Goal: Transaction & Acquisition: Purchase product/service

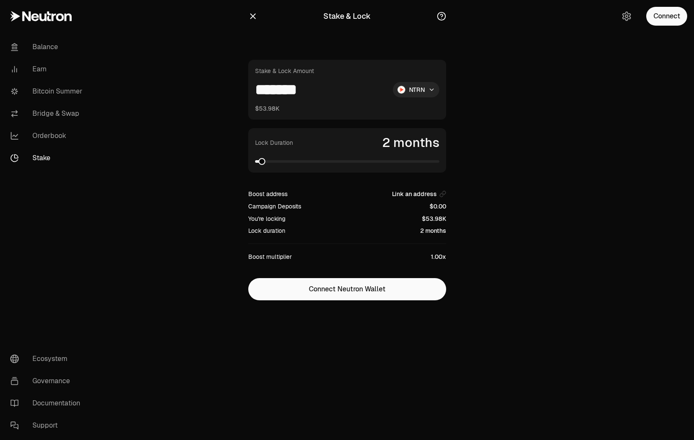
click at [261, 159] on span at bounding box center [262, 161] width 7 height 7
click at [682, 29] on div "Connect" at bounding box center [654, 16] width 82 height 32
click at [673, 20] on button "Connect" at bounding box center [667, 16] width 41 height 19
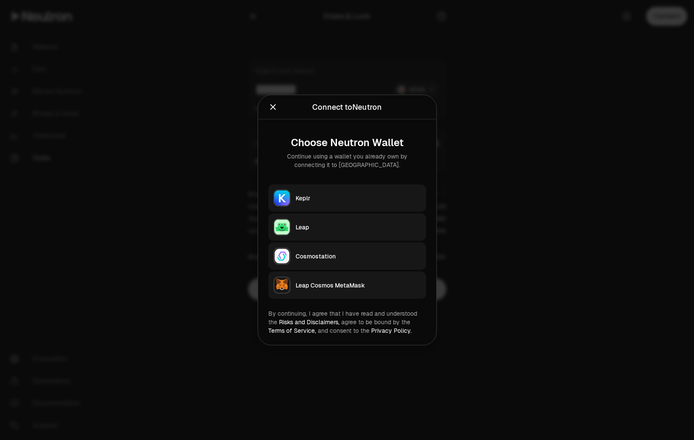
click at [343, 193] on button "Keplr" at bounding box center [347, 197] width 158 height 27
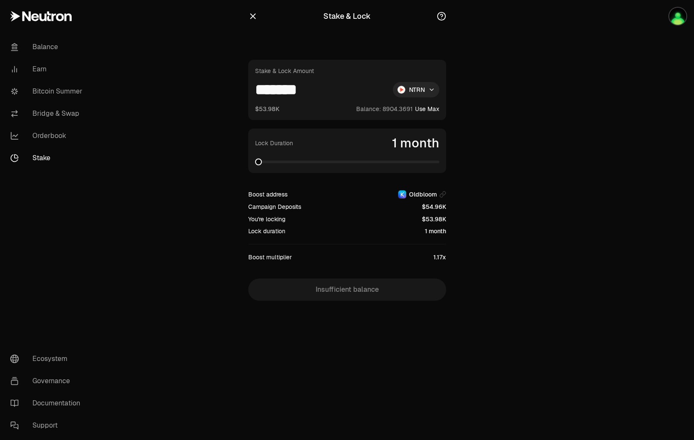
click at [255, 164] on span at bounding box center [258, 161] width 7 height 7
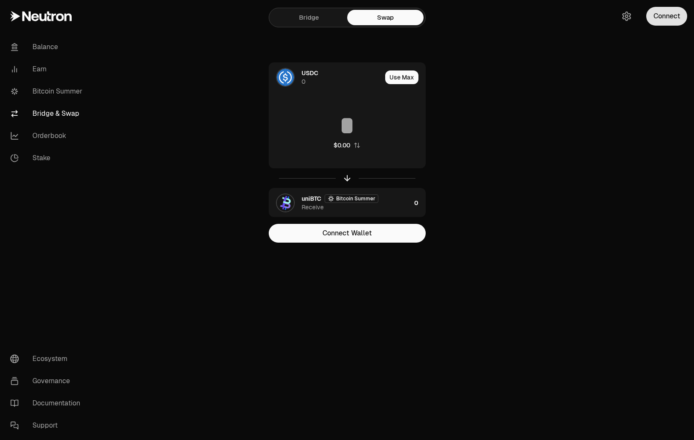
click at [656, 18] on button "Connect" at bounding box center [667, 16] width 41 height 19
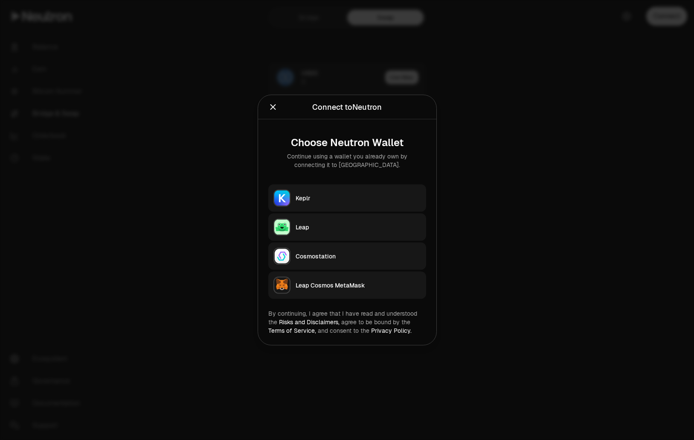
click at [326, 196] on div "Keplr" at bounding box center [358, 198] width 125 height 9
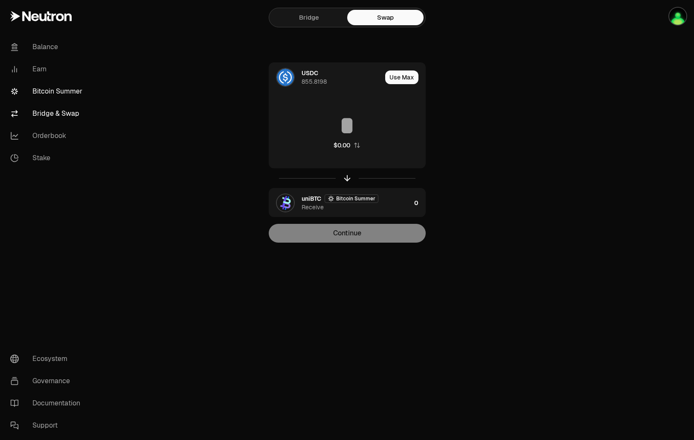
click at [38, 89] on link "Bitcoin Summer" at bounding box center [47, 91] width 89 height 22
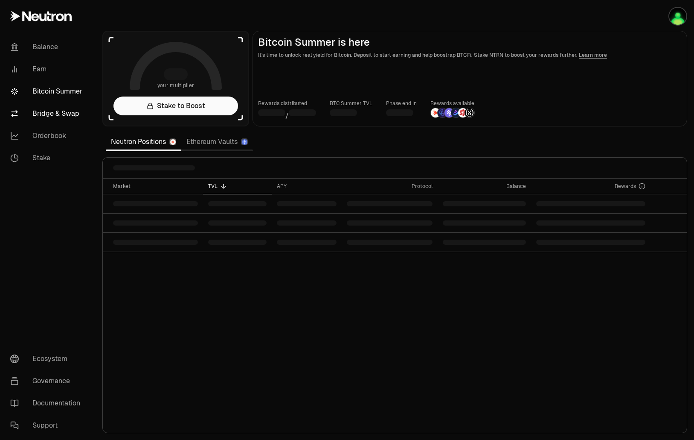
click at [41, 119] on link "Bridge & Swap" at bounding box center [47, 113] width 89 height 22
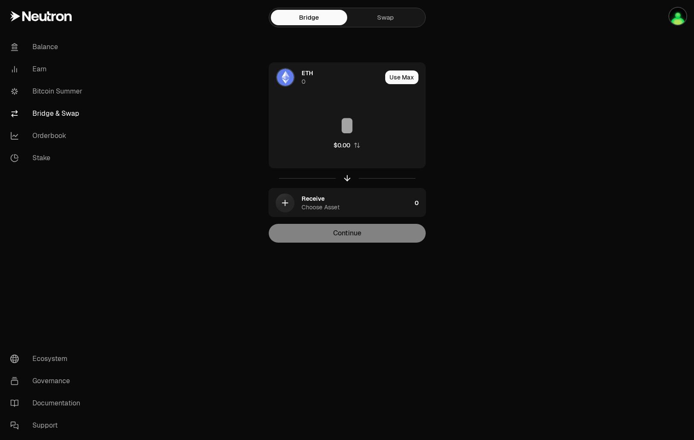
click at [404, 20] on link "Swap" at bounding box center [385, 17] width 76 height 15
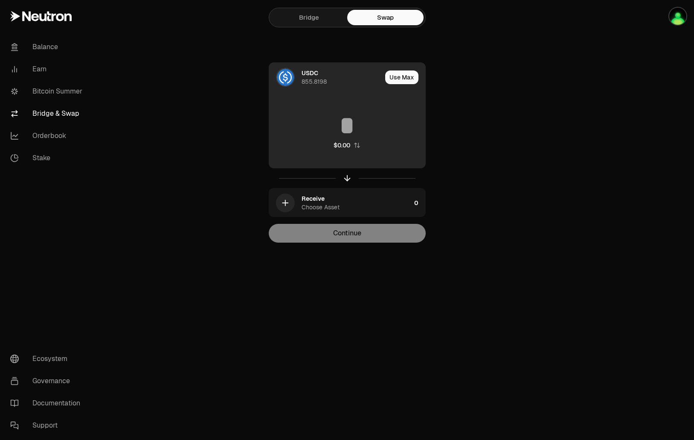
click at [331, 82] on div "USDC 855.8198" at bounding box center [342, 77] width 80 height 17
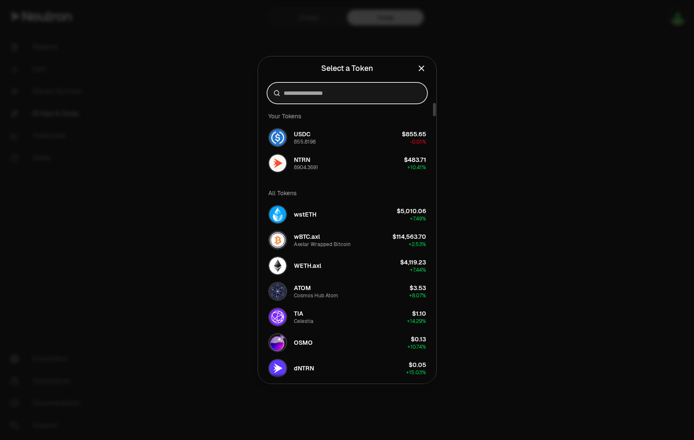
click at [334, 91] on input at bounding box center [352, 93] width 137 height 9
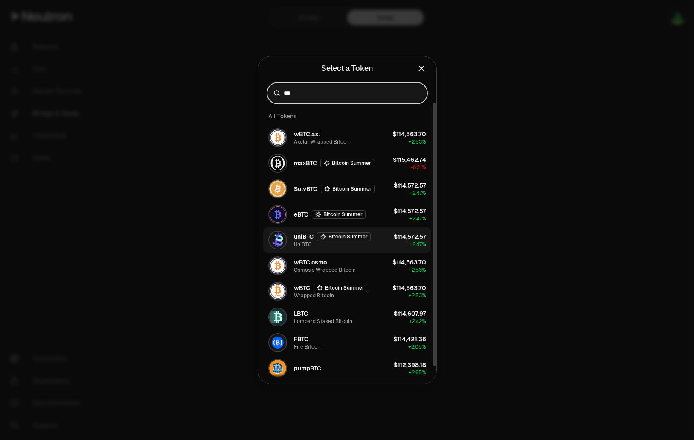
type input "***"
click at [301, 236] on span "uniBTC" at bounding box center [304, 236] width 20 height 9
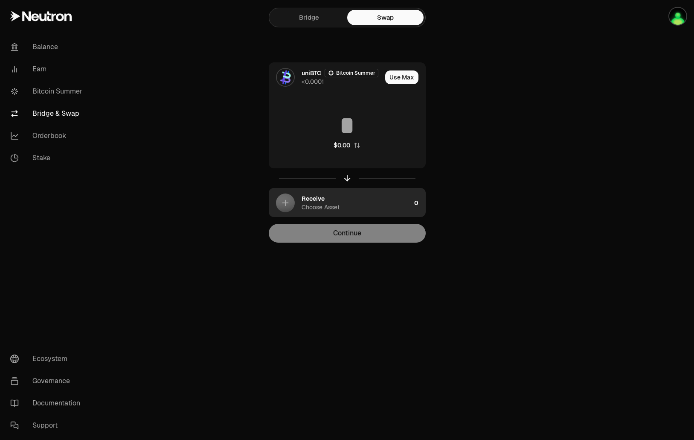
click at [331, 203] on div "Choose Asset" at bounding box center [321, 207] width 38 height 9
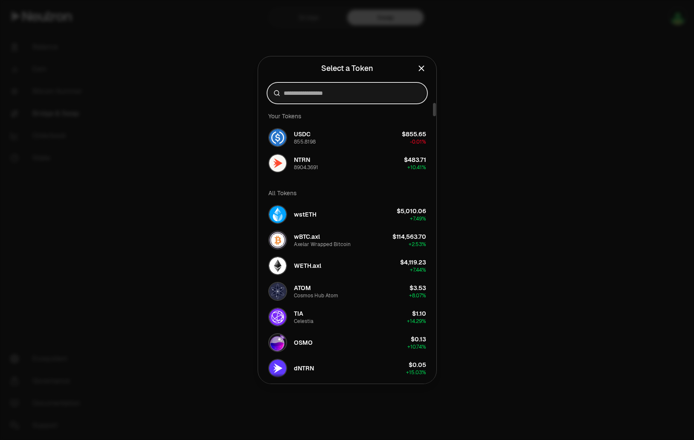
click at [328, 97] on input at bounding box center [352, 93] width 137 height 9
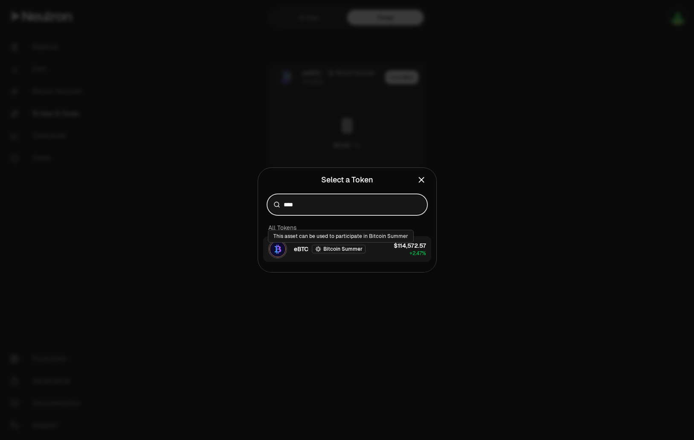
type input "****"
click at [296, 247] on span "eBTC" at bounding box center [301, 249] width 15 height 9
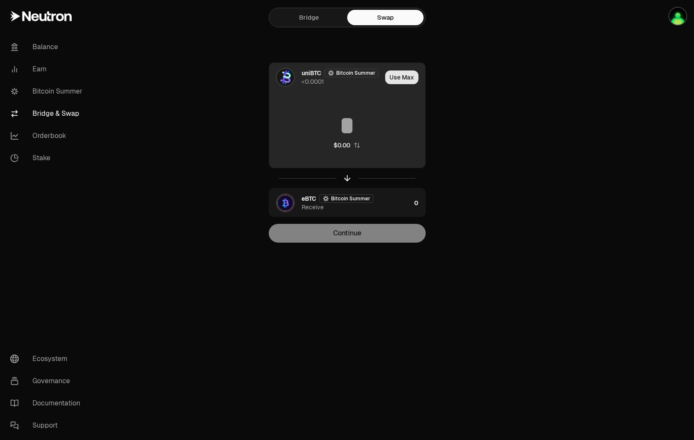
click at [400, 77] on button "Use Max" at bounding box center [401, 77] width 33 height 14
type input "**********"
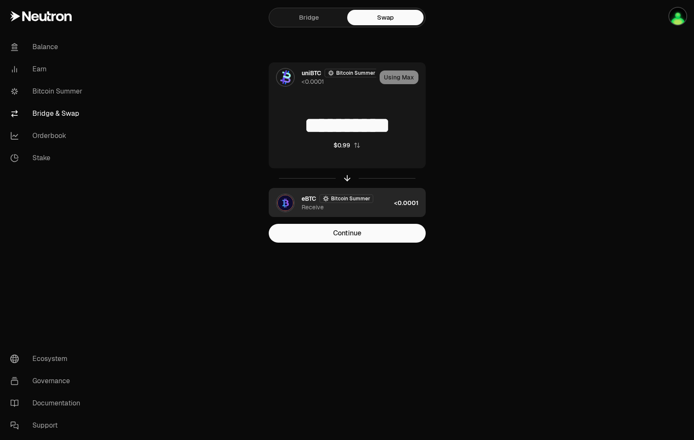
click at [403, 210] on div "<0.0001" at bounding box center [409, 202] width 31 height 29
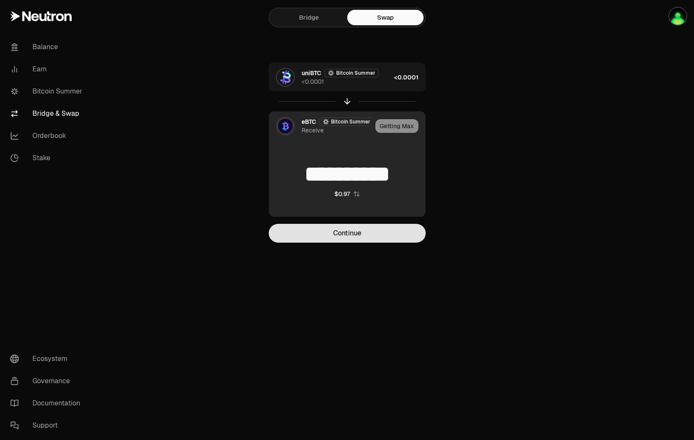
click at [366, 240] on button "Continue" at bounding box center [347, 233] width 157 height 19
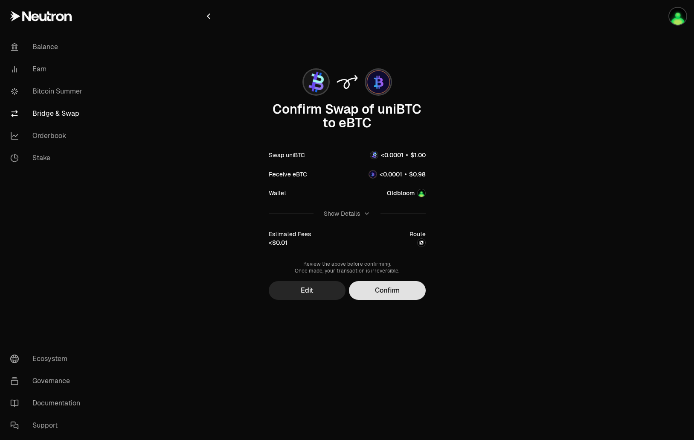
click at [393, 286] on button "Confirm" at bounding box center [387, 290] width 77 height 19
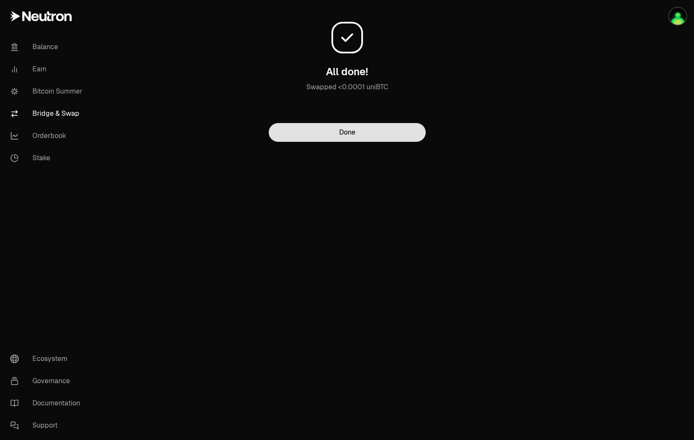
click at [371, 134] on button "Done" at bounding box center [347, 132] width 157 height 19
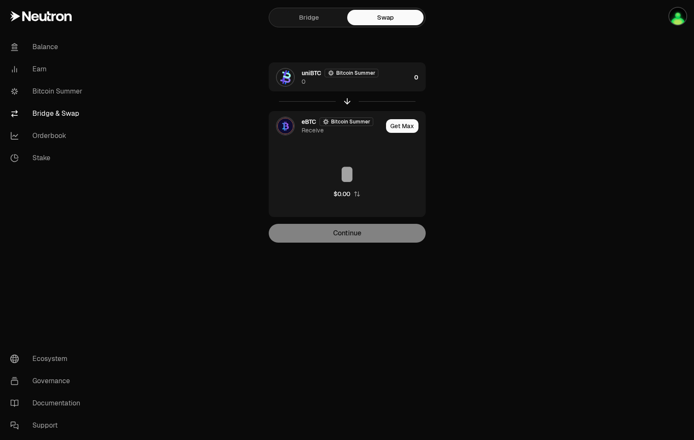
click at [321, 13] on link "Bridge" at bounding box center [309, 17] width 76 height 15
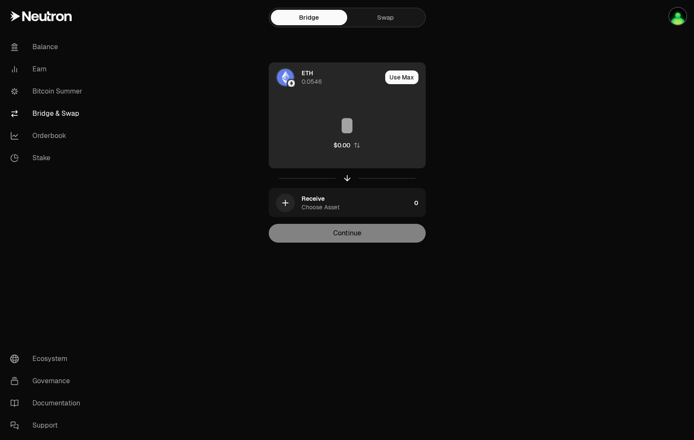
click at [342, 76] on div "ETH 0.0546" at bounding box center [342, 77] width 80 height 17
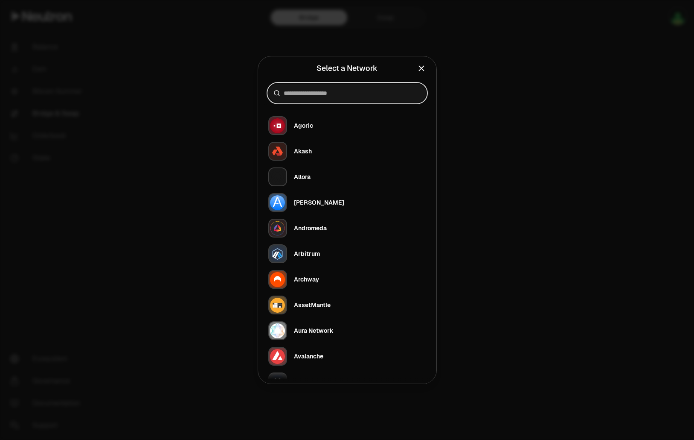
click at [338, 93] on input at bounding box center [352, 93] width 137 height 9
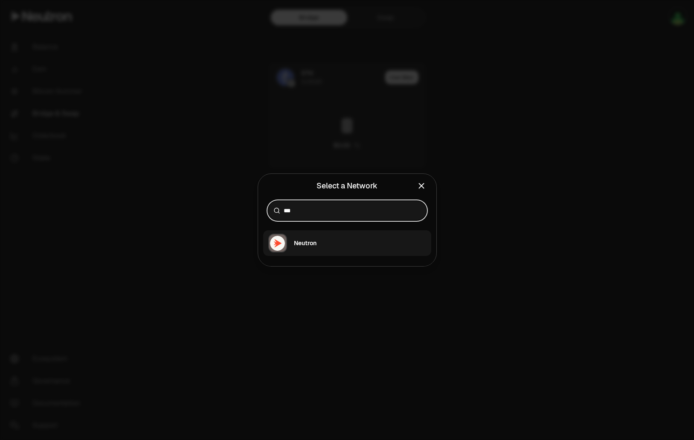
type input "***"
click at [348, 243] on button "Neutron" at bounding box center [347, 243] width 168 height 26
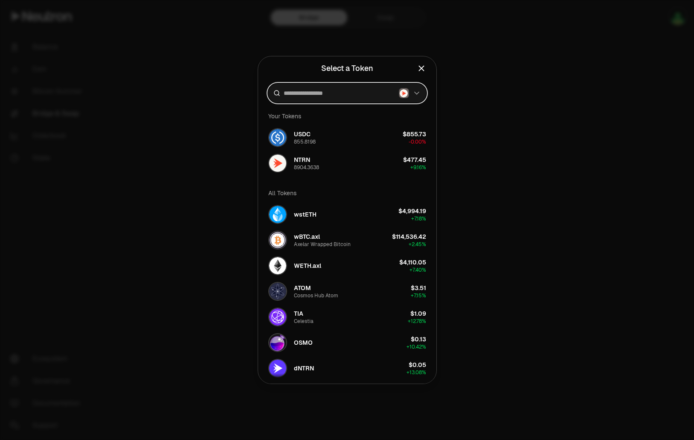
click at [348, 93] on input at bounding box center [340, 93] width 112 height 9
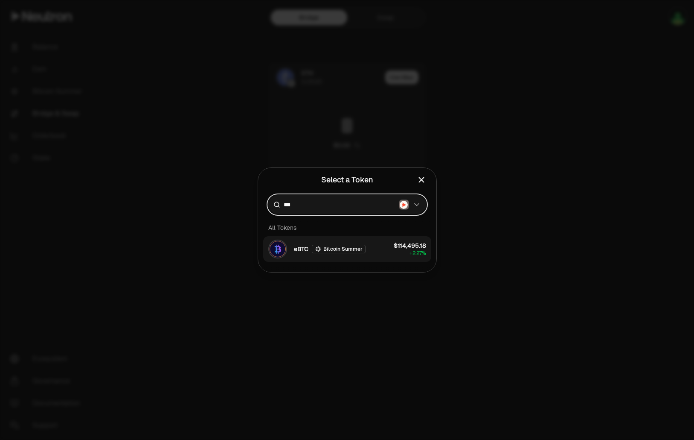
type input "***"
click at [352, 252] on div "Bitcoin Summer" at bounding box center [339, 249] width 54 height 9
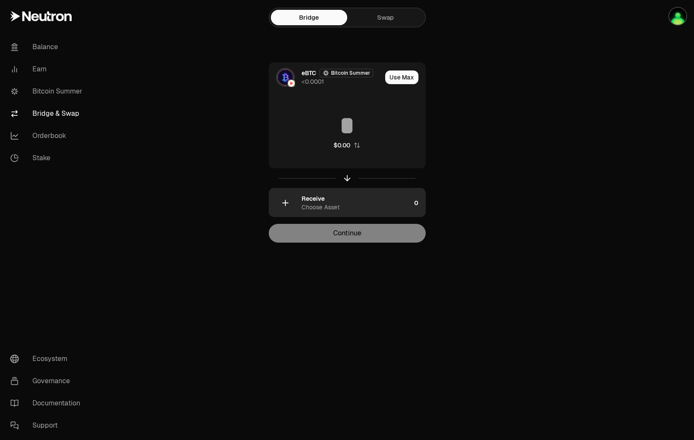
click at [344, 203] on div "Receive Choose Asset" at bounding box center [356, 202] width 109 height 17
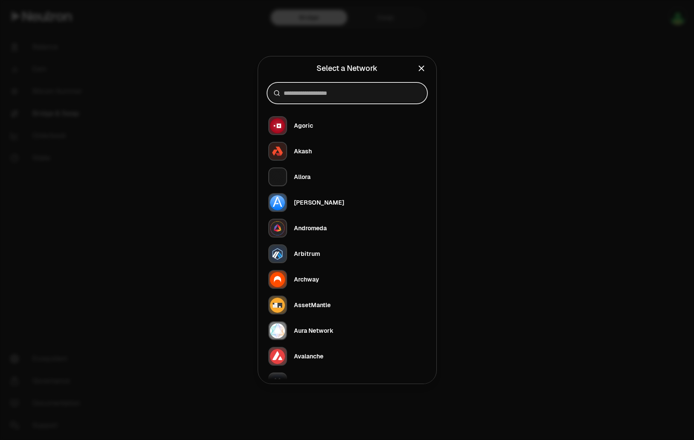
click at [330, 89] on input at bounding box center [352, 93] width 137 height 9
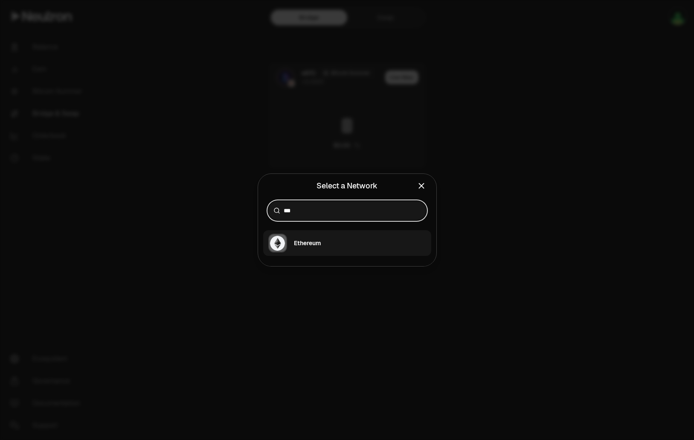
type input "***"
click at [337, 240] on button "Ethereum" at bounding box center [347, 243] width 168 height 26
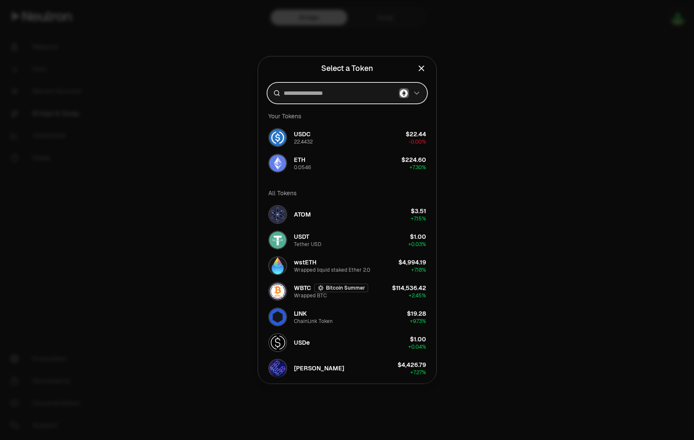
click at [339, 94] on input at bounding box center [340, 93] width 112 height 9
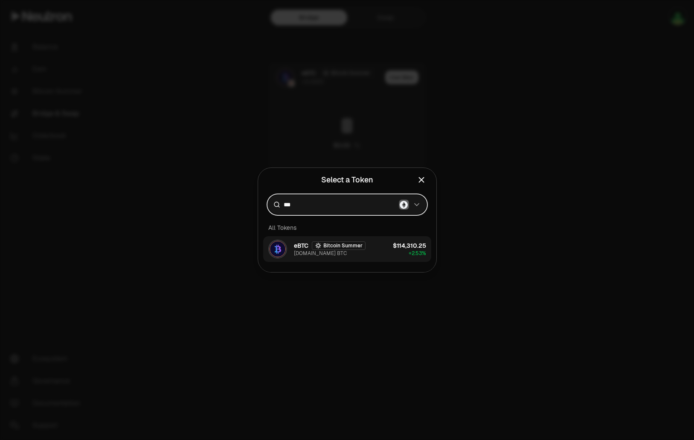
type input "***"
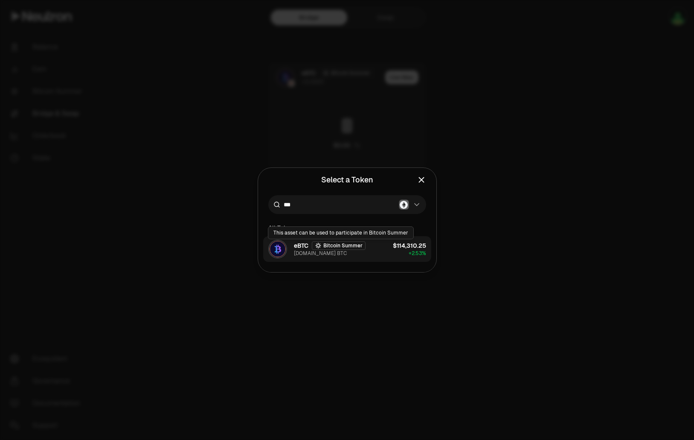
click at [360, 247] on div "Bitcoin Summer" at bounding box center [339, 245] width 54 height 9
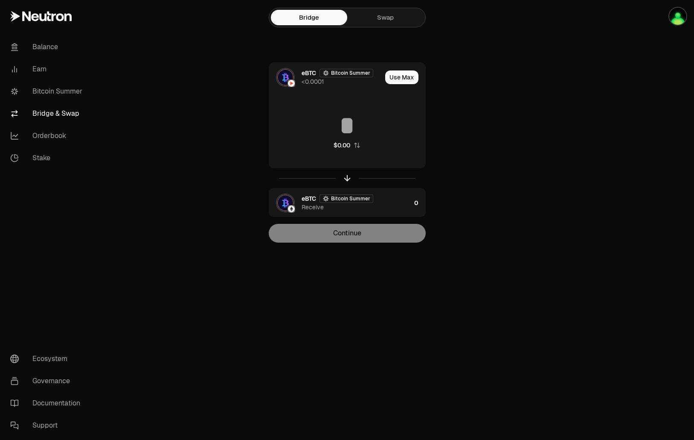
click at [362, 236] on div "Continue" at bounding box center [347, 233] width 157 height 19
click at [680, 10] on img "button" at bounding box center [678, 16] width 17 height 17
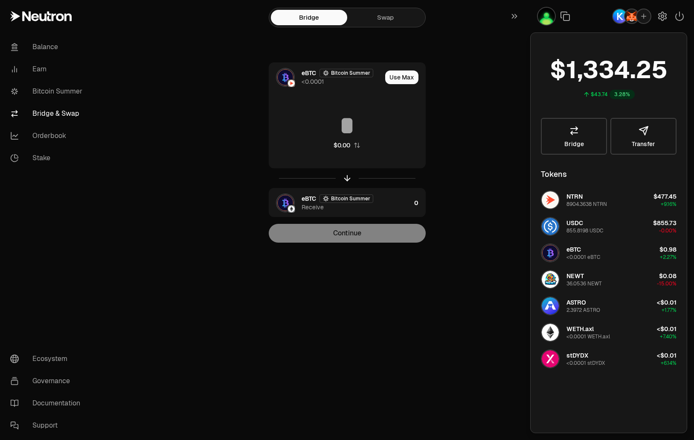
click at [460, 125] on div "eBTC Bitcoin Summer <0.0001 Use Max $0.00 eBTC Bitcoin Summer Receive 0 Continue" at bounding box center [347, 152] width 287 height 180
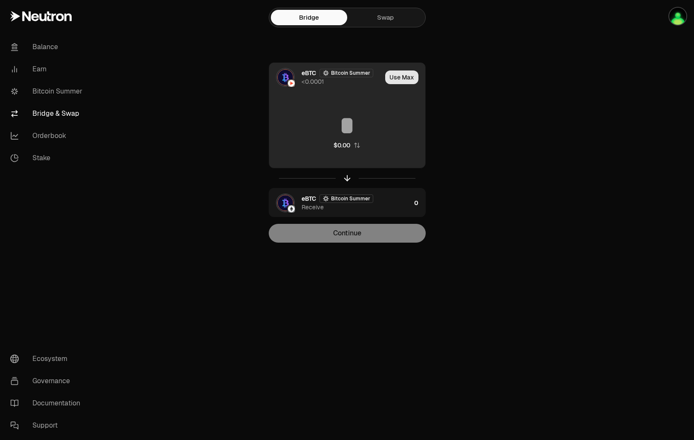
click at [413, 71] on button "Use Max" at bounding box center [401, 77] width 33 height 14
type input "**********"
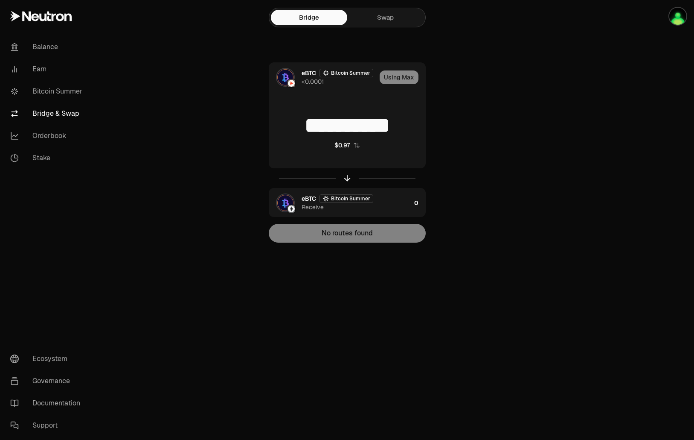
click at [374, 236] on div "No routes found" at bounding box center [347, 233] width 157 height 19
click at [378, 214] on div "eBTC Bitcoin Summer Receive" at bounding box center [340, 202] width 142 height 29
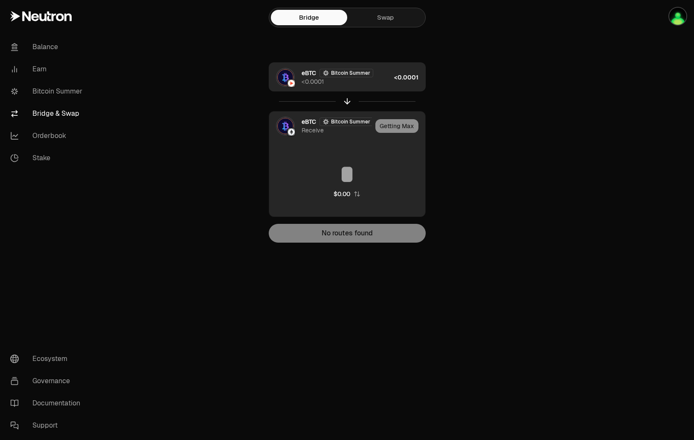
click at [387, 87] on div "eBTC Bitcoin Summer <0.0001" at bounding box center [330, 77] width 122 height 29
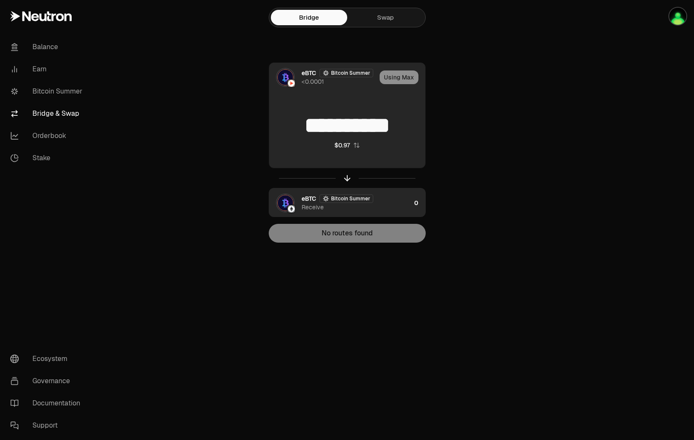
click at [378, 239] on div "No routes found" at bounding box center [347, 233] width 157 height 19
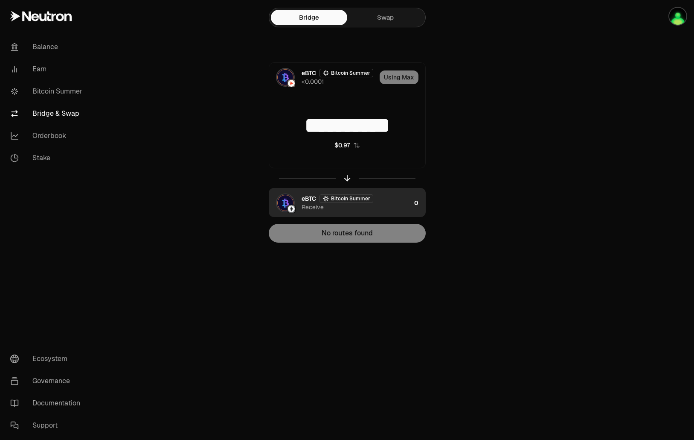
drag, startPoint x: 281, startPoint y: 124, endPoint x: 429, endPoint y: 122, distance: 148.1
click at [429, 122] on div "**********" at bounding box center [347, 152] width 287 height 180
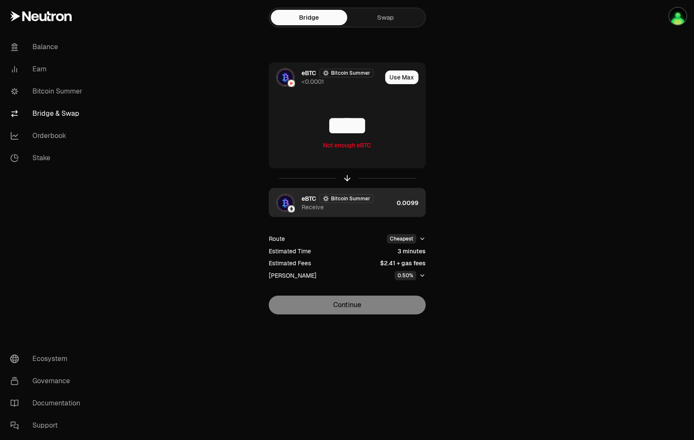
click at [346, 306] on div "Continue" at bounding box center [347, 304] width 157 height 19
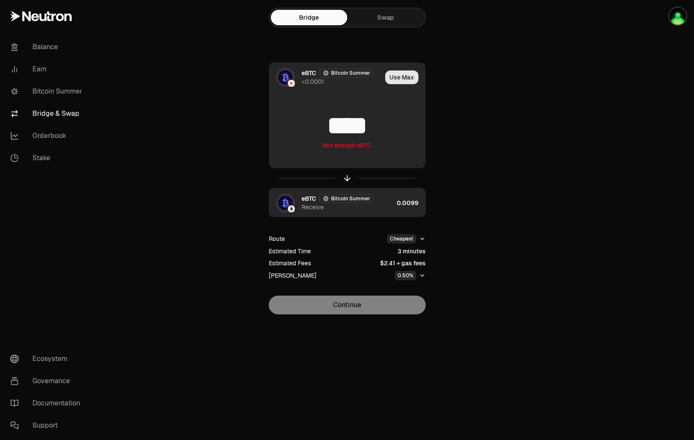
click at [399, 73] on button "Use Max" at bounding box center [401, 77] width 33 height 14
type input "**********"
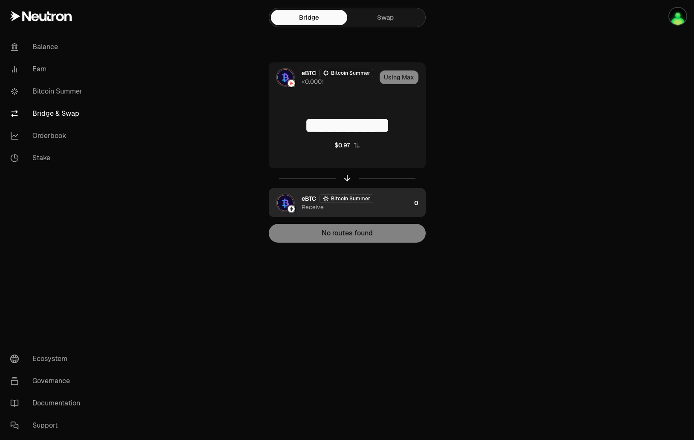
click at [378, 243] on div "**********" at bounding box center [347, 138] width 307 height 277
click at [397, 216] on div "eBTC Bitcoin Summer Receive 0" at bounding box center [347, 202] width 157 height 29
click at [350, 203] on div "eBTC Bitcoin Summer Receive" at bounding box center [356, 202] width 109 height 17
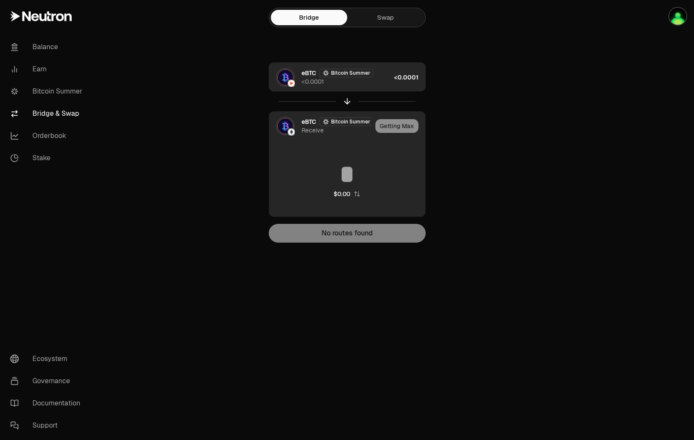
click at [368, 78] on div "eBTC Bitcoin Summer <0.0001" at bounding box center [346, 77] width 89 height 17
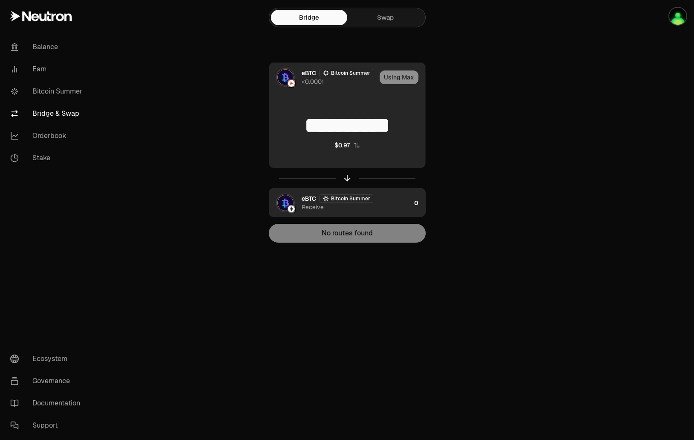
click at [149, 16] on main "**********" at bounding box center [395, 138] width 599 height 277
click at [385, 27] on div "Bridge Swap" at bounding box center [347, 17] width 157 height 21
click at [394, 18] on link "Swap" at bounding box center [385, 17] width 76 height 15
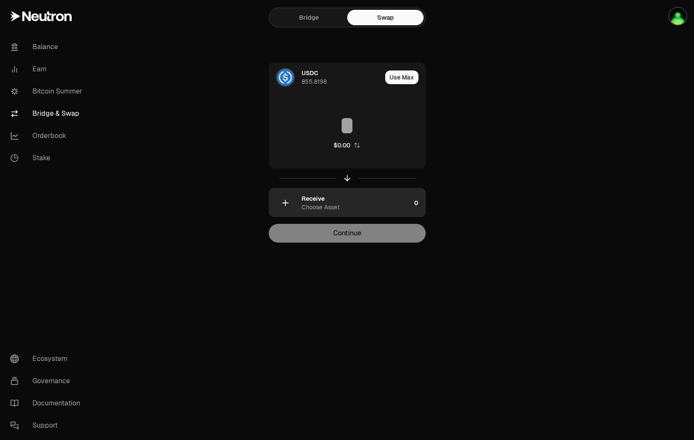
click at [344, 196] on div "Receive Choose Asset" at bounding box center [356, 202] width 109 height 17
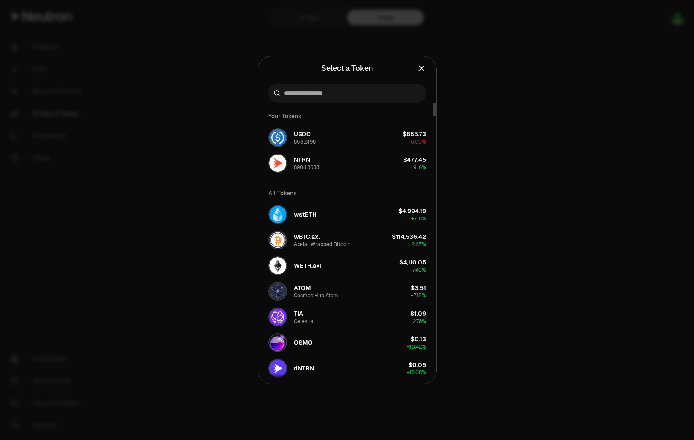
click at [338, 88] on div at bounding box center [347, 93] width 158 height 19
click at [336, 97] on div at bounding box center [347, 93] width 158 height 19
click at [346, 91] on input at bounding box center [352, 93] width 137 height 9
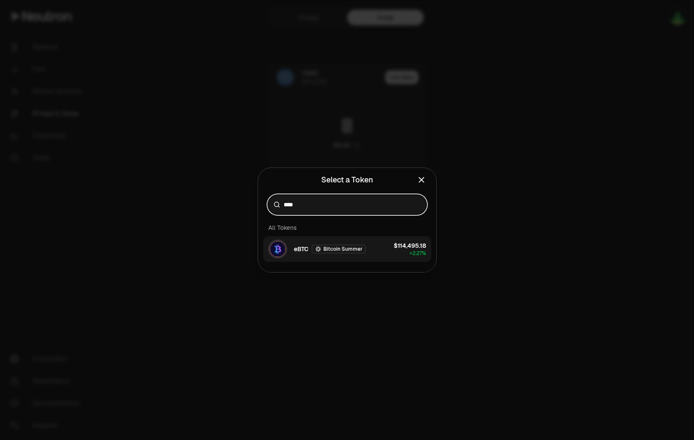
type input "****"
click at [403, 250] on div "$114,495.18 + 2.27%" at bounding box center [410, 248] width 32 height 15
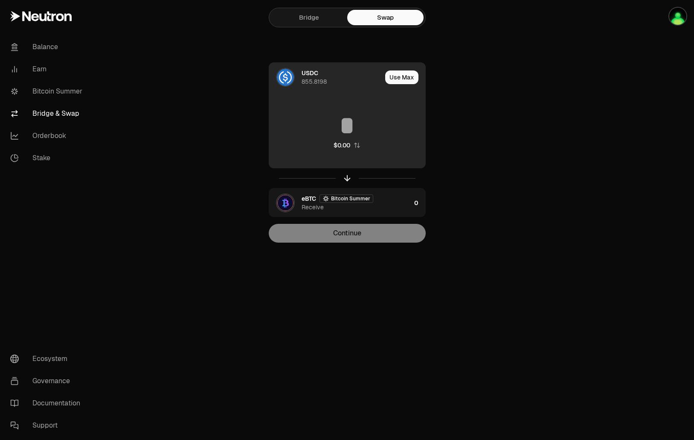
click at [352, 103] on div "$0.00" at bounding box center [347, 130] width 156 height 75
click at [353, 117] on input at bounding box center [347, 126] width 156 height 26
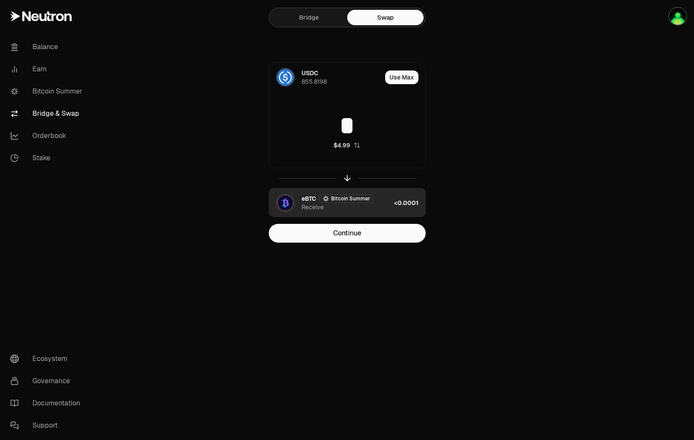
type input "*"
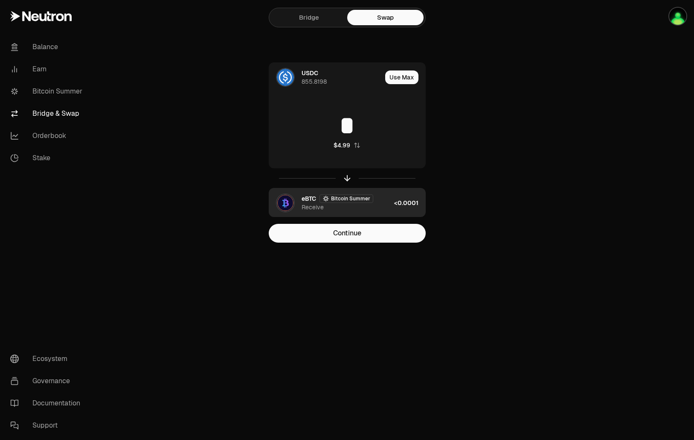
click at [397, 210] on div "<0.0001" at bounding box center [409, 202] width 31 height 29
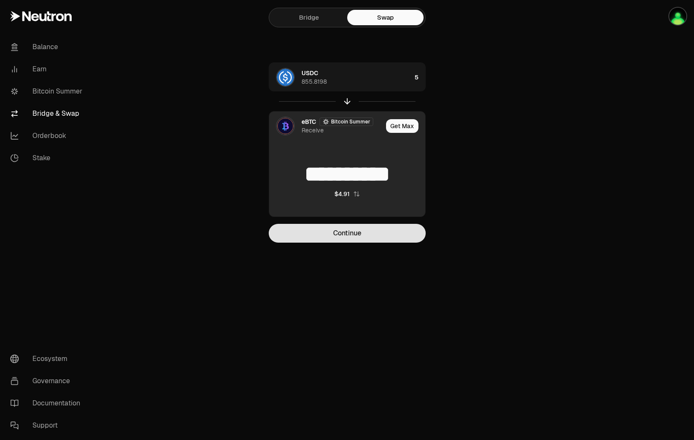
click at [388, 232] on button "Continue" at bounding box center [347, 233] width 157 height 19
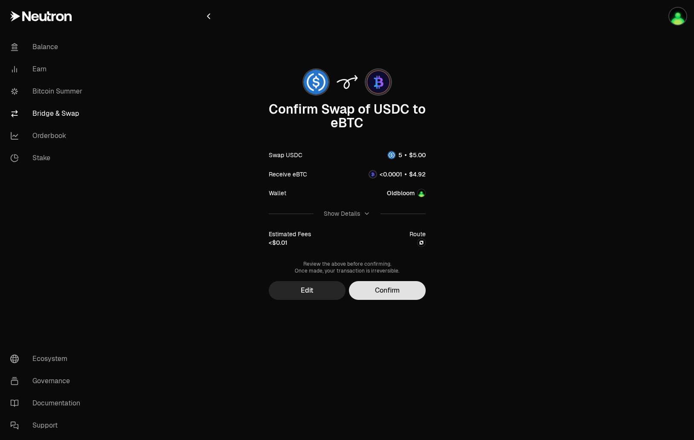
click at [407, 292] on button "Confirm" at bounding box center [387, 290] width 77 height 19
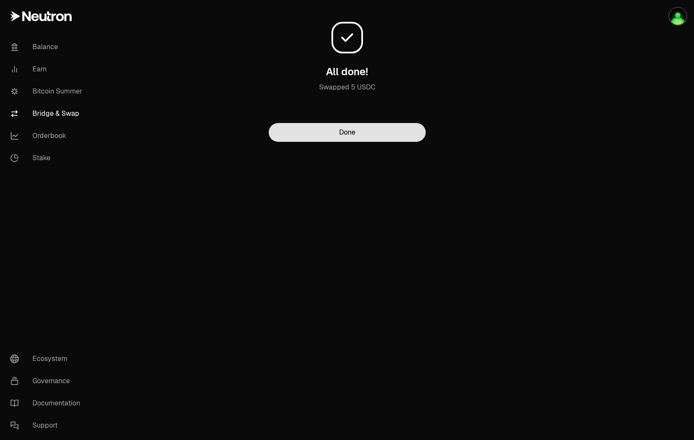
click at [320, 140] on button "Done" at bounding box center [347, 132] width 157 height 19
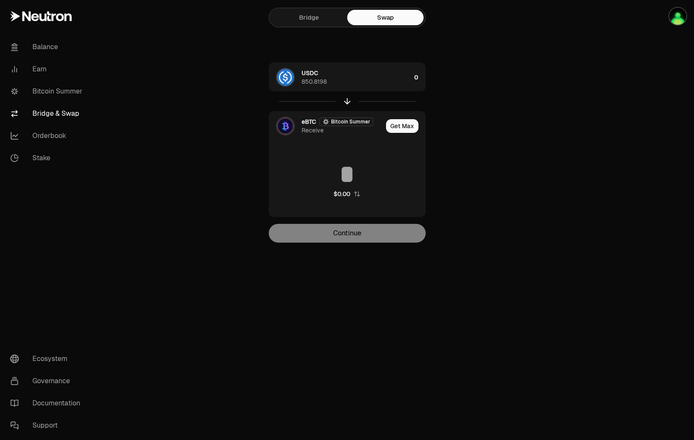
click at [311, 13] on link "Bridge" at bounding box center [309, 17] width 76 height 15
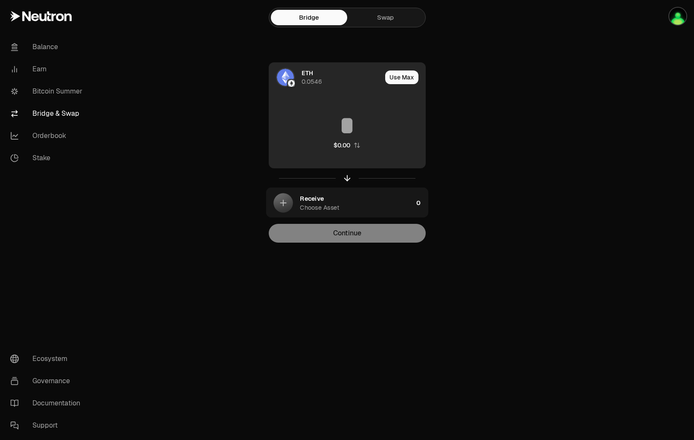
click at [350, 73] on div "ETH 0.0546" at bounding box center [342, 77] width 80 height 17
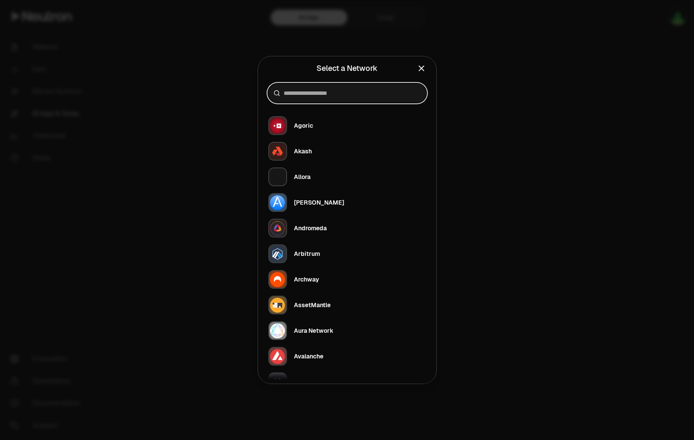
click at [334, 90] on input at bounding box center [352, 93] width 137 height 9
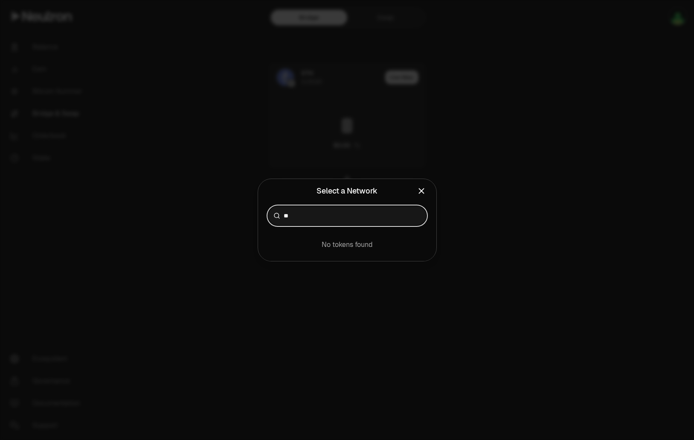
type input "*"
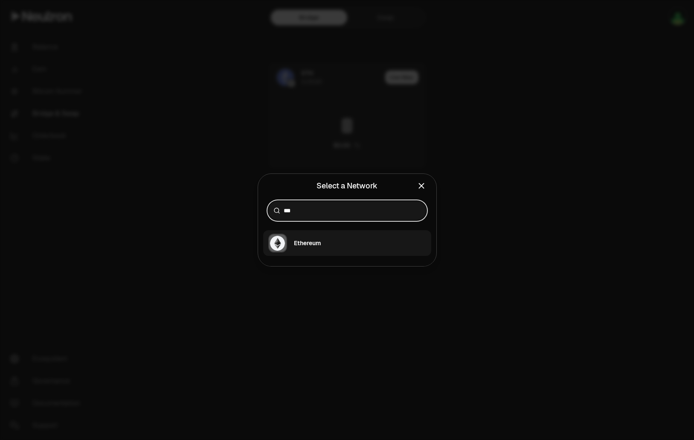
type input "***"
click at [366, 248] on button "Ethereum" at bounding box center [347, 243] width 168 height 26
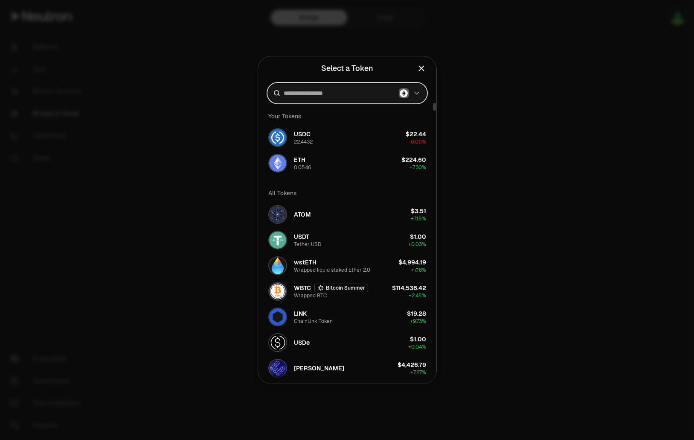
click at [365, 97] on input at bounding box center [340, 93] width 112 height 9
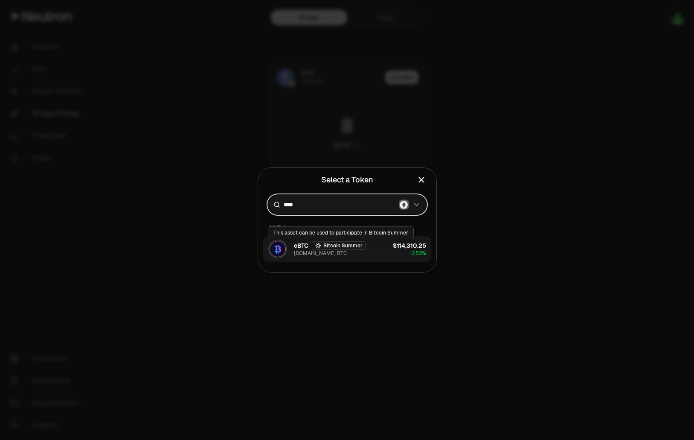
type input "****"
click at [359, 255] on div "eBTC Bitcoin Summer [DOMAIN_NAME] BTC" at bounding box center [330, 248] width 72 height 15
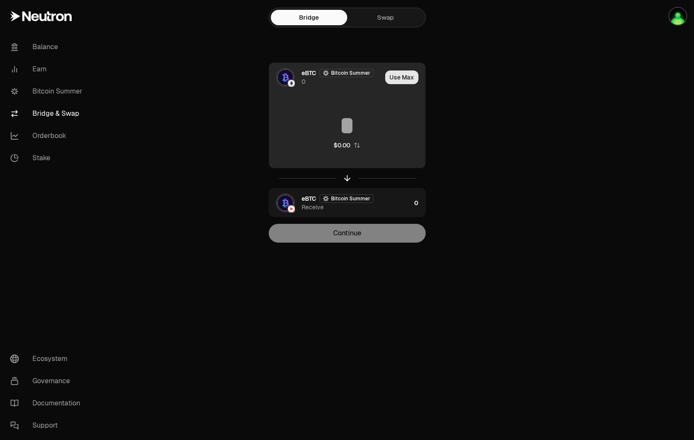
click at [408, 71] on button "Use Max" at bounding box center [401, 77] width 33 height 14
type input "*"
click at [409, 78] on div "Using Max" at bounding box center [403, 77] width 46 height 29
click at [400, 80] on div "Using Max" at bounding box center [403, 77] width 46 height 29
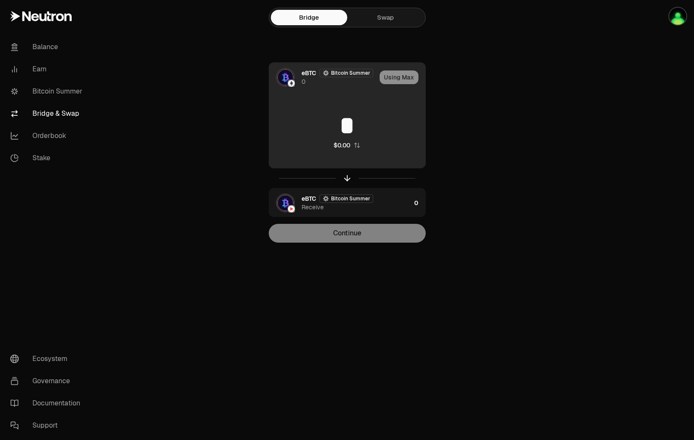
click at [304, 79] on div "0" at bounding box center [304, 81] width 4 height 9
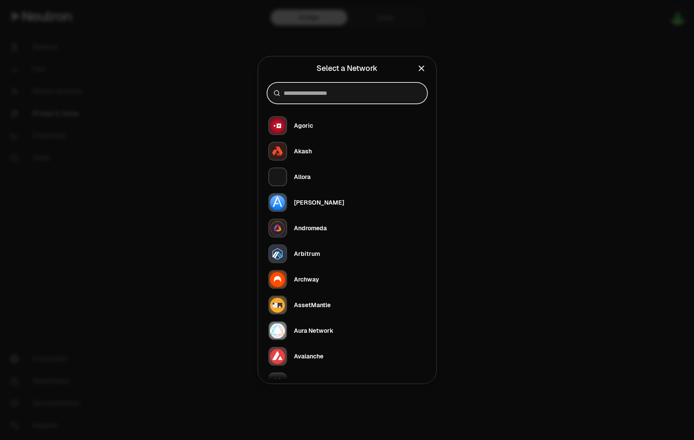
click at [338, 93] on input at bounding box center [352, 93] width 137 height 9
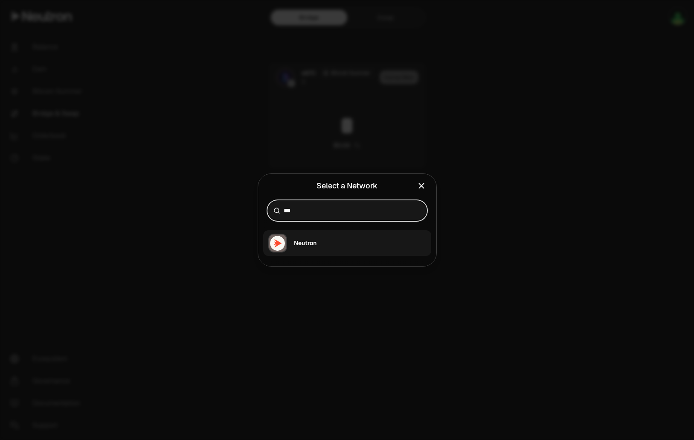
type input "***"
click at [346, 254] on button "Neutron" at bounding box center [347, 243] width 168 height 26
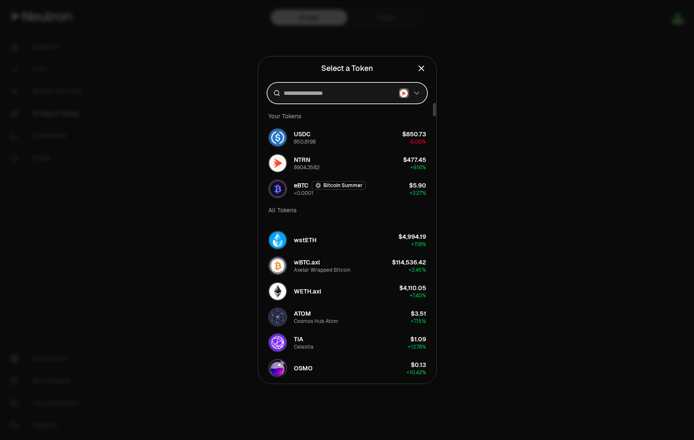
click at [352, 96] on input at bounding box center [340, 93] width 112 height 9
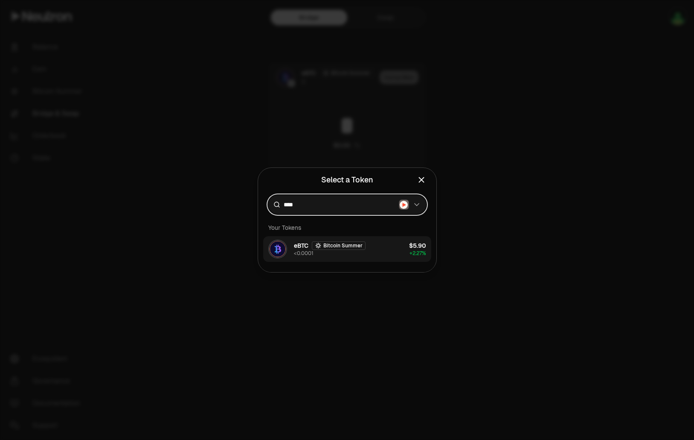
type input "****"
click at [378, 249] on button "eBTC Bitcoin Summer <0.0001 $5.90 + 2.27%" at bounding box center [347, 249] width 168 height 26
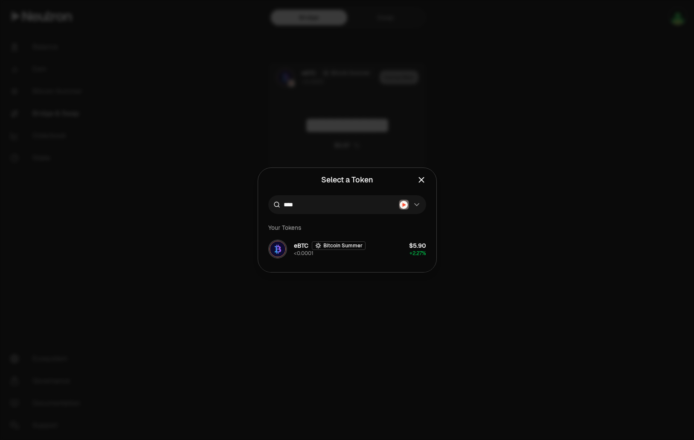
type input "**********"
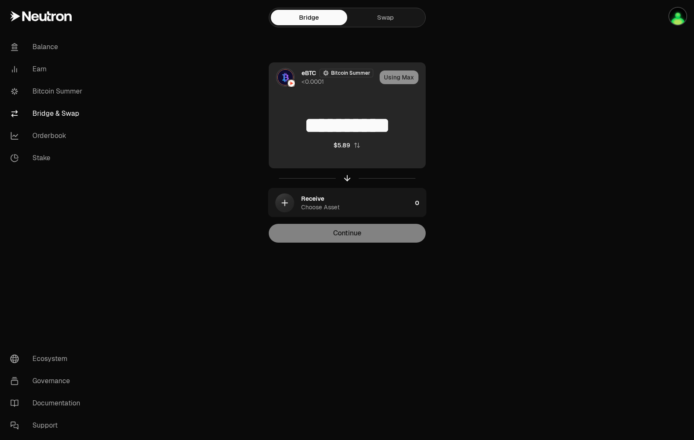
click at [408, 72] on div "Using Max" at bounding box center [403, 77] width 46 height 29
click at [404, 79] on div "Using Max" at bounding box center [403, 77] width 46 height 29
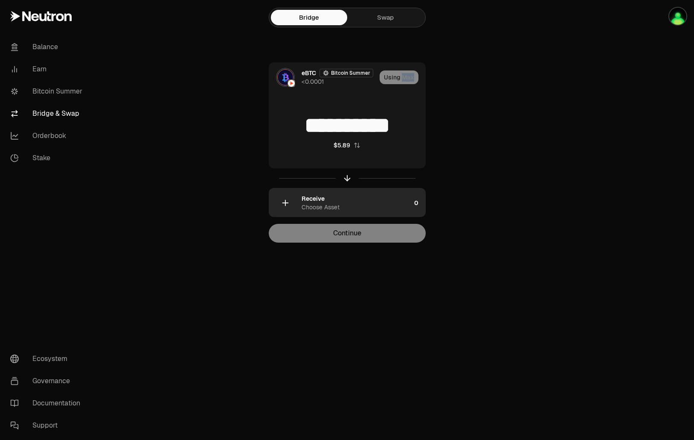
click at [358, 198] on div "Receive Choose Asset" at bounding box center [356, 202] width 109 height 17
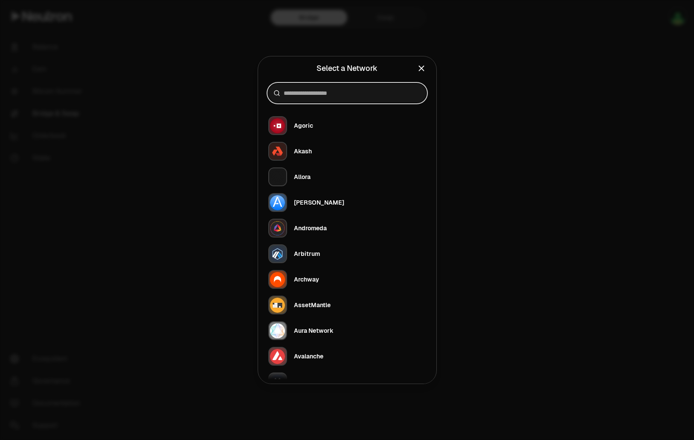
click at [325, 95] on input at bounding box center [352, 93] width 137 height 9
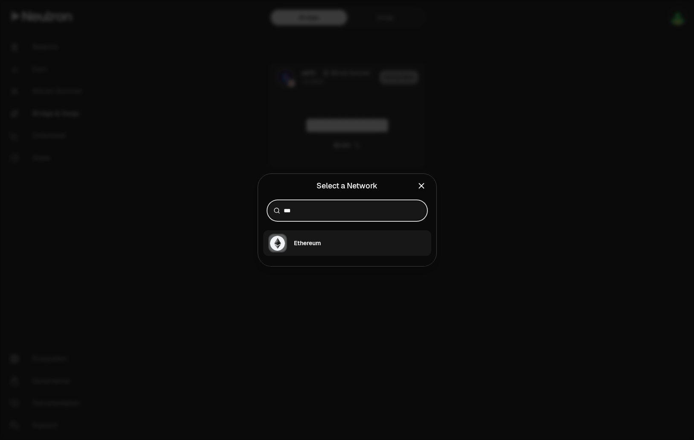
type input "***"
click at [362, 238] on button "Ethereum" at bounding box center [347, 243] width 168 height 26
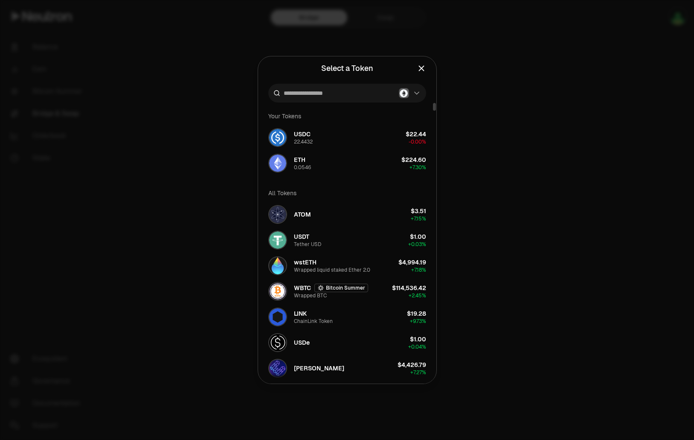
click at [350, 99] on div at bounding box center [347, 93] width 158 height 19
click at [360, 90] on input at bounding box center [340, 93] width 112 height 9
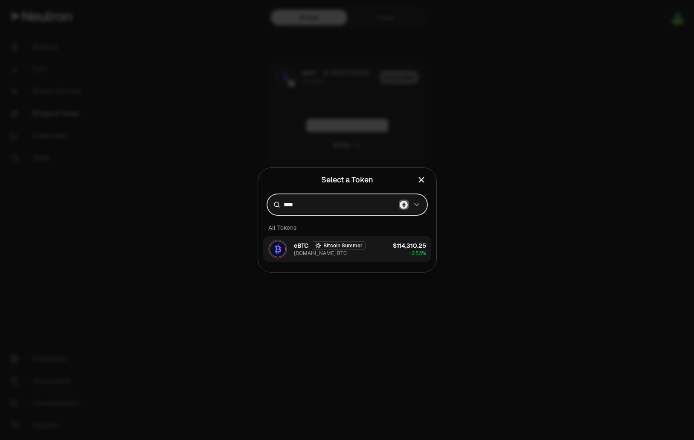
type input "****"
click at [389, 254] on button "eBTC Bitcoin Summer [DOMAIN_NAME] BTC $114,310.25 + 2.53%" at bounding box center [347, 249] width 168 height 26
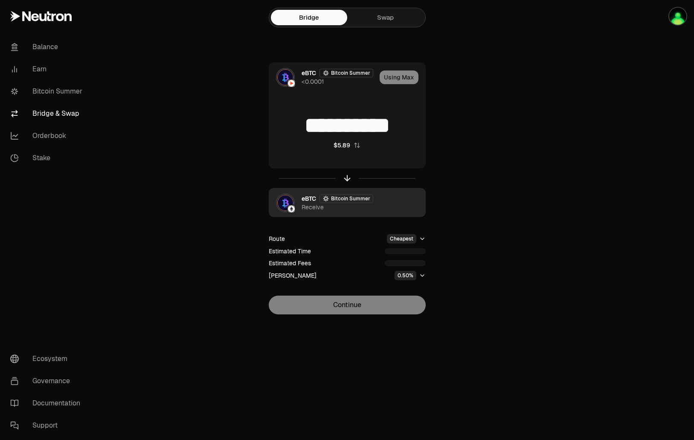
click at [389, 196] on div "eBTC Bitcoin Summer Receive" at bounding box center [347, 202] width 156 height 29
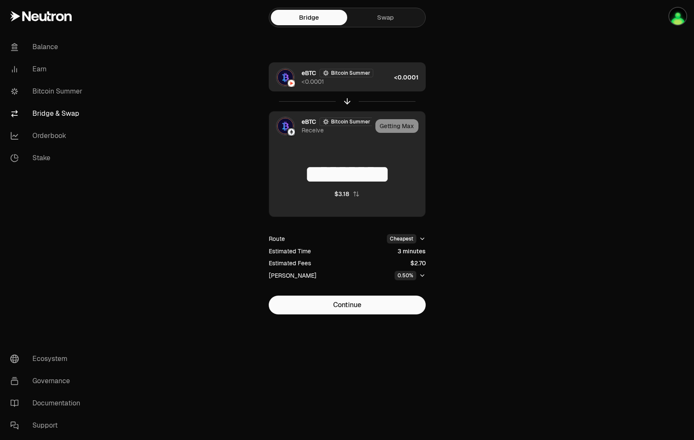
click at [381, 87] on div "eBTC Bitcoin Summer <0.0001" at bounding box center [330, 77] width 122 height 29
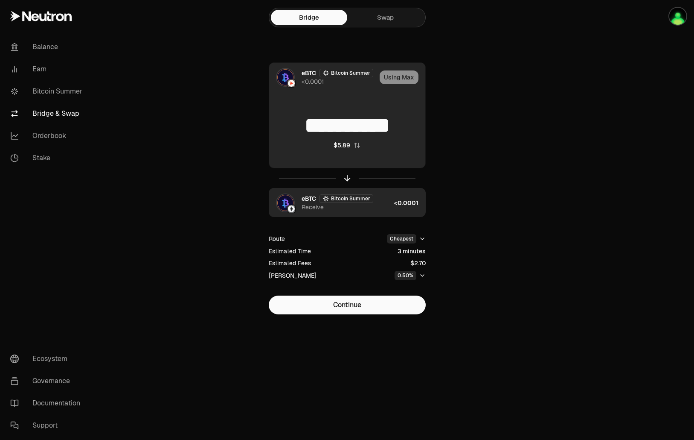
click at [388, 196] on div "eBTC Bitcoin Summer Receive" at bounding box center [346, 202] width 89 height 17
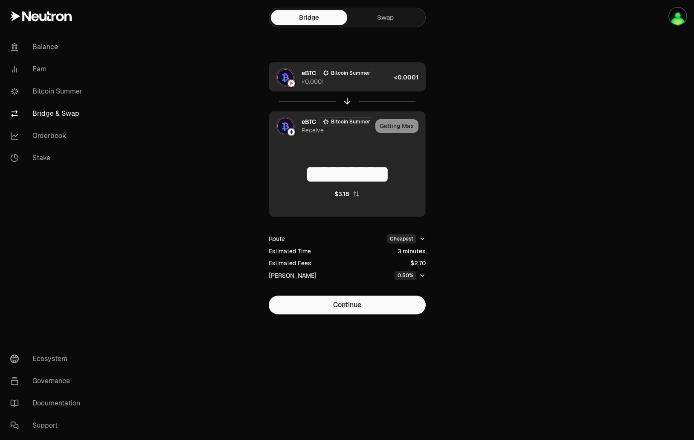
click at [415, 263] on div "$2.70" at bounding box center [418, 263] width 15 height 9
click at [394, 308] on button "Continue" at bounding box center [347, 304] width 157 height 19
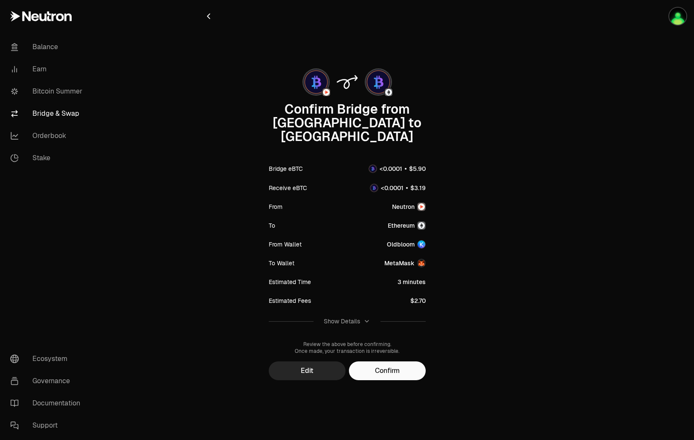
click at [362, 317] on div "Show Details" at bounding box center [347, 321] width 47 height 9
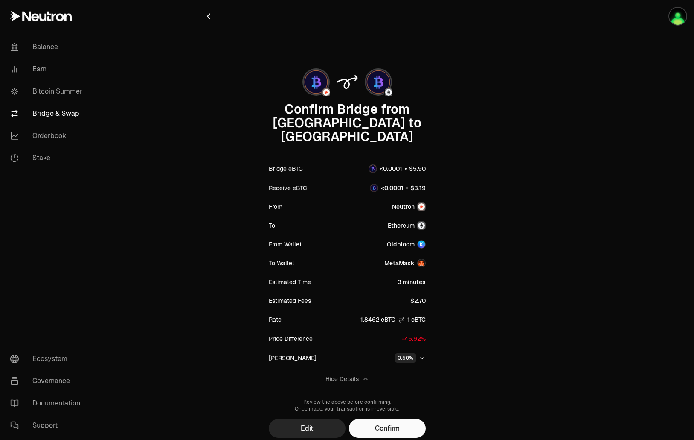
click at [207, 21] on button "button" at bounding box center [208, 16] width 9 height 12
